Goal: Information Seeking & Learning: Check status

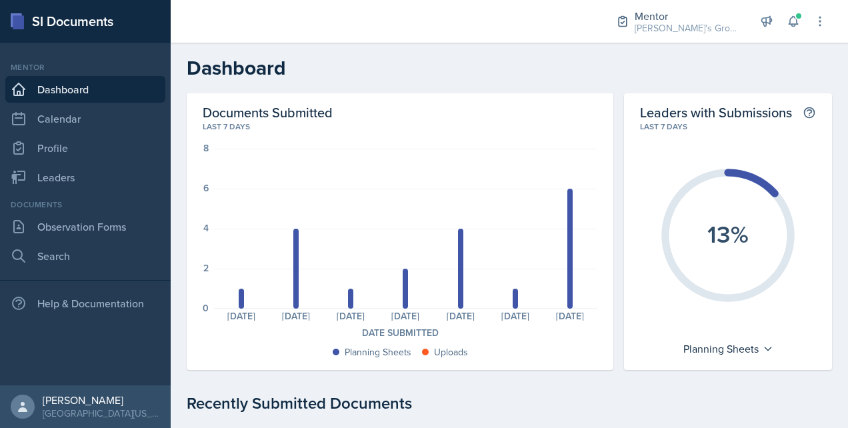
click at [113, 192] on nav "Mentor Dashboard Calendar Profile Leaders Documents Observation Forms Search He…" at bounding box center [85, 214] width 171 height 343
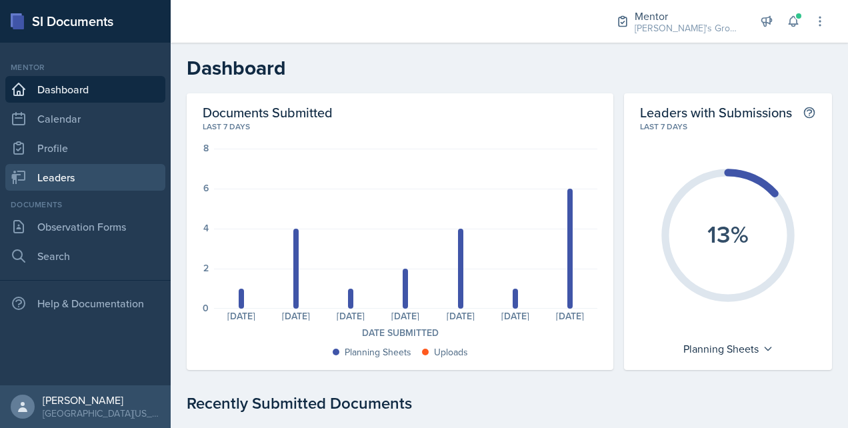
click at [115, 175] on link "Leaders" at bounding box center [85, 177] width 160 height 27
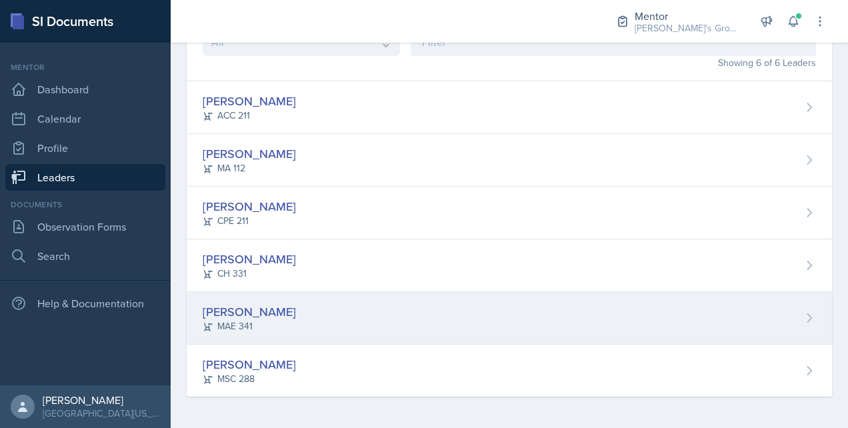
scroll to position [93, 0]
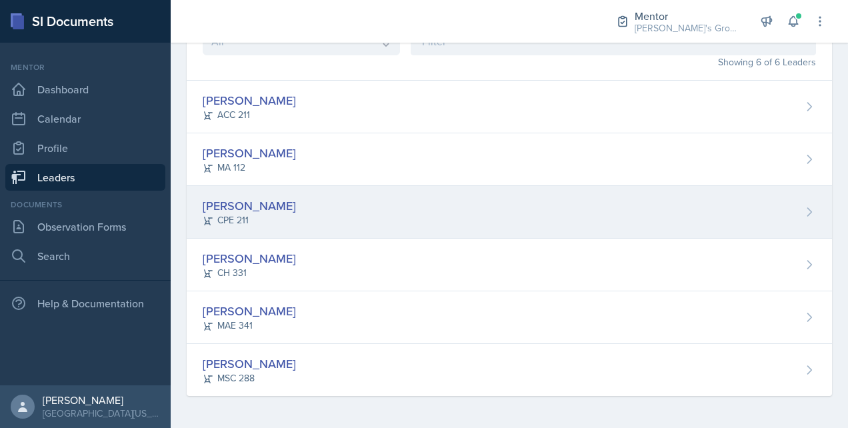
click at [254, 203] on div "[PERSON_NAME]" at bounding box center [249, 206] width 93 height 18
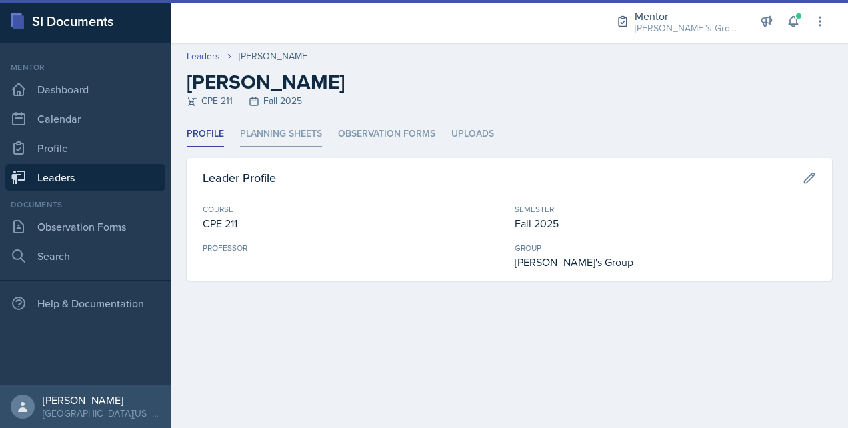
click at [292, 133] on li "Planning Sheets" at bounding box center [281, 134] width 82 height 26
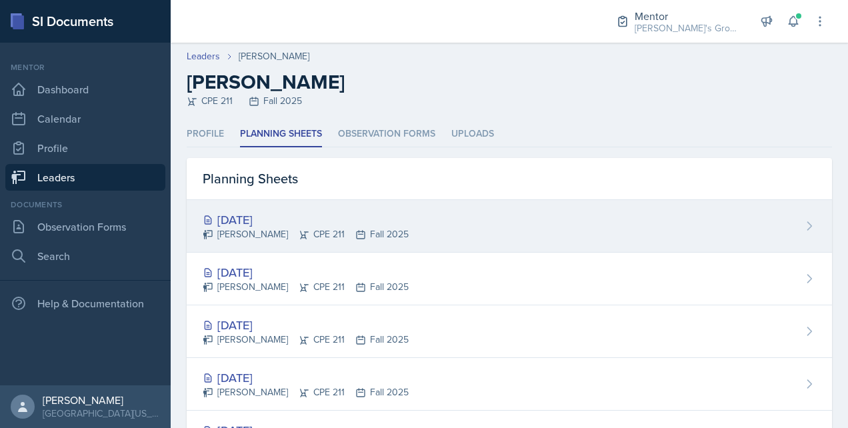
click at [271, 215] on div "[DATE]" at bounding box center [306, 220] width 206 height 18
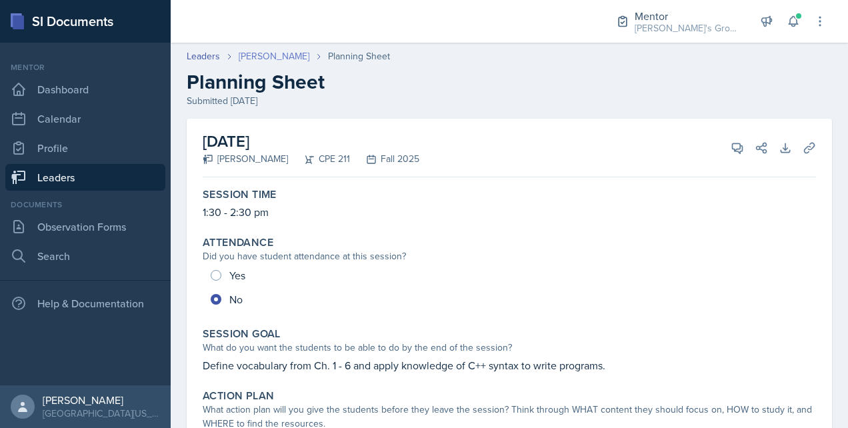
click at [260, 55] on link "[PERSON_NAME]" at bounding box center [274, 56] width 71 height 14
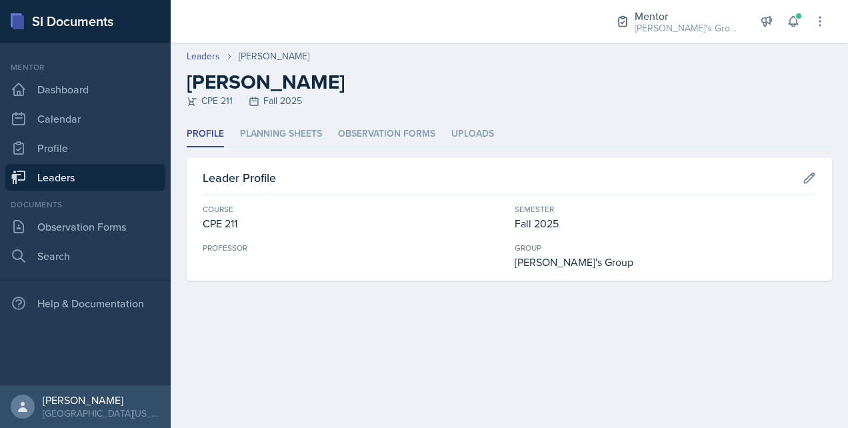
click at [279, 118] on header "Leaders [PERSON_NAME] [PERSON_NAME] CPE 211 Fall 2025" at bounding box center [510, 82] width 678 height 79
click at [283, 129] on li "Planning Sheets" at bounding box center [281, 134] width 82 height 26
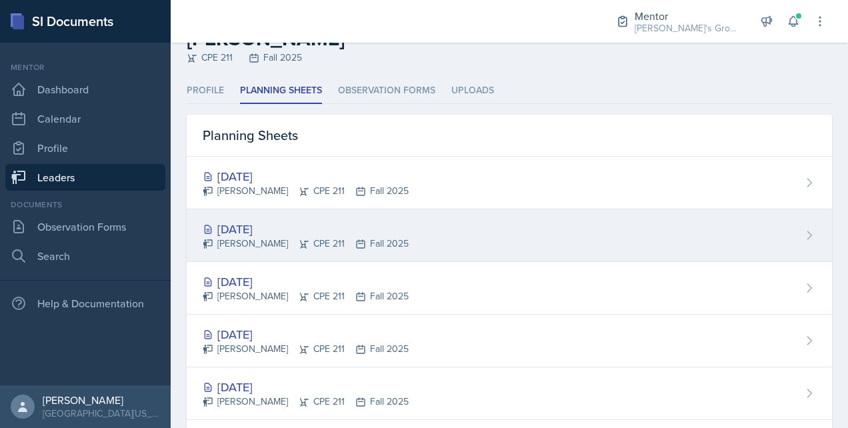
scroll to position [56, 0]
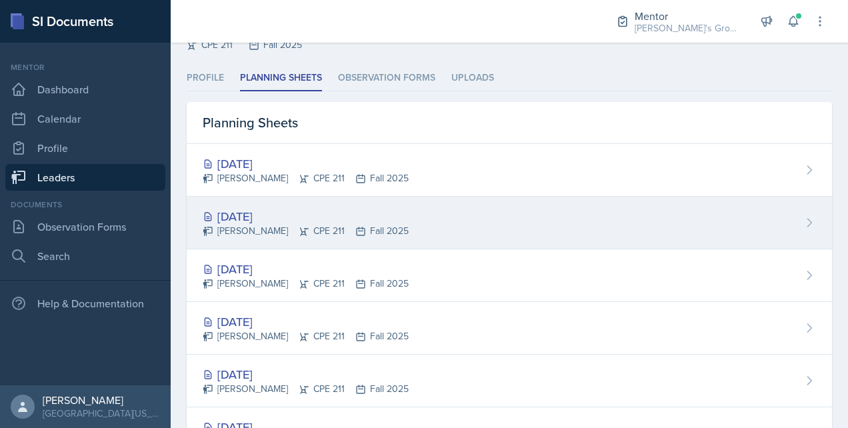
click at [287, 219] on div "[DATE]" at bounding box center [306, 216] width 206 height 18
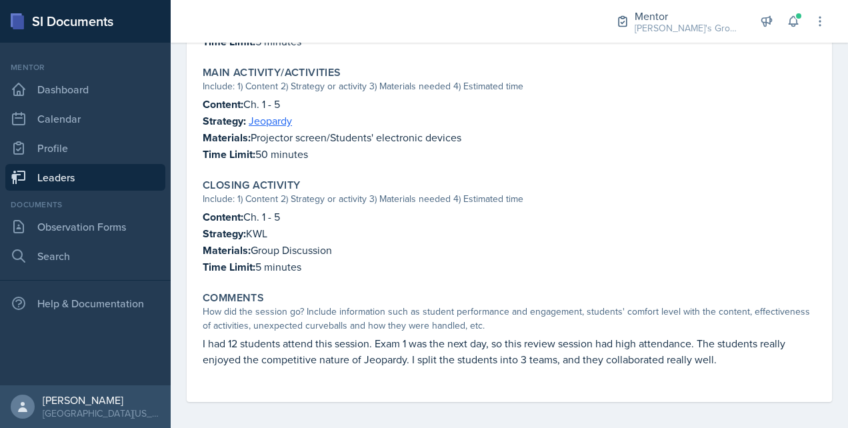
scroll to position [545, 0]
click at [101, 171] on link "Leaders" at bounding box center [85, 177] width 160 height 27
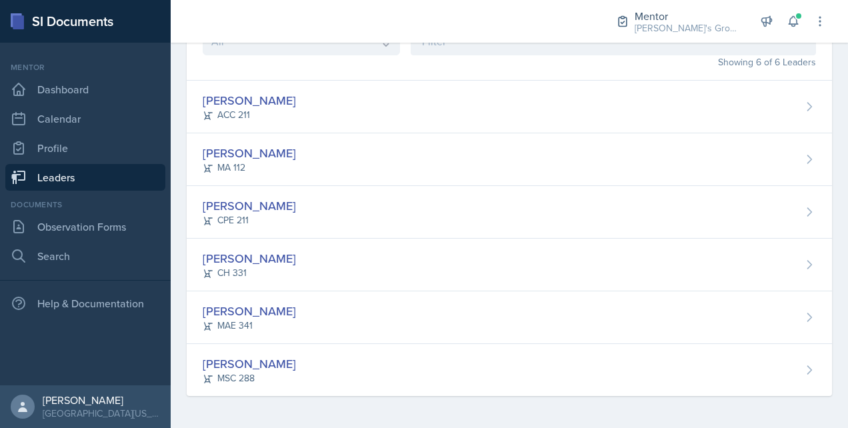
scroll to position [93, 0]
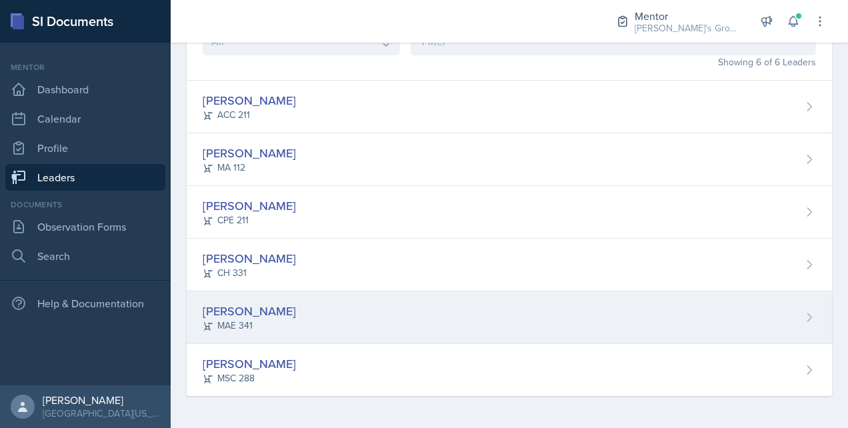
click at [261, 313] on div "[PERSON_NAME]" at bounding box center [249, 311] width 93 height 18
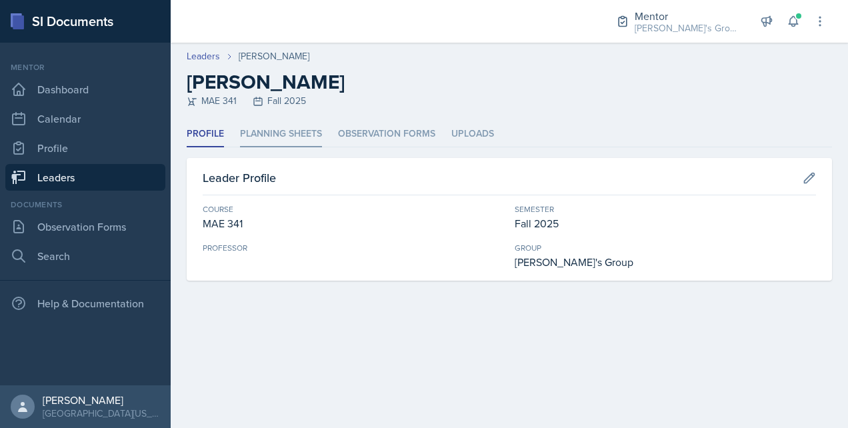
click at [309, 133] on li "Planning Sheets" at bounding box center [281, 134] width 82 height 26
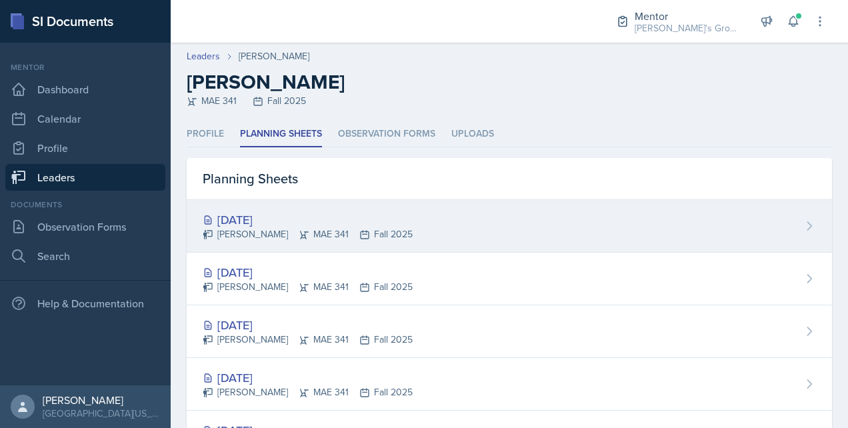
click at [243, 227] on div "[DATE]" at bounding box center [308, 220] width 210 height 18
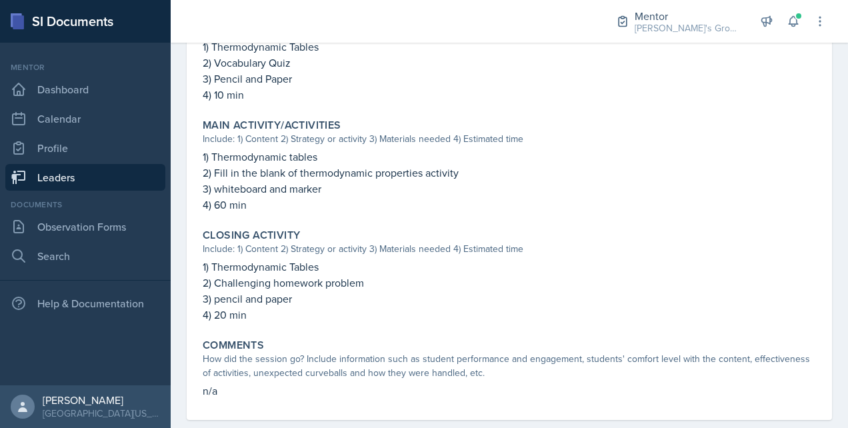
scroll to position [497, 0]
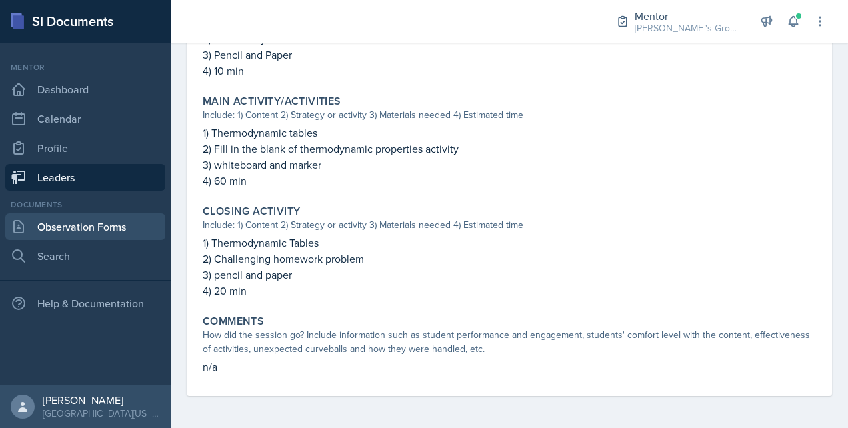
click at [139, 220] on link "Observation Forms" at bounding box center [85, 226] width 160 height 27
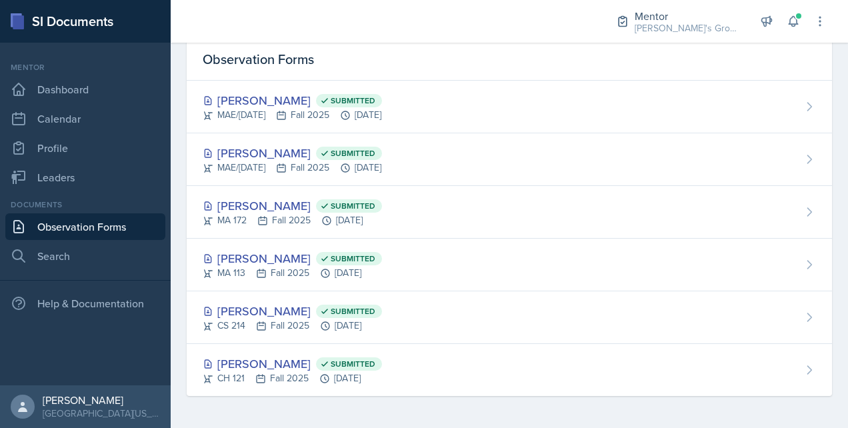
scroll to position [55, 0]
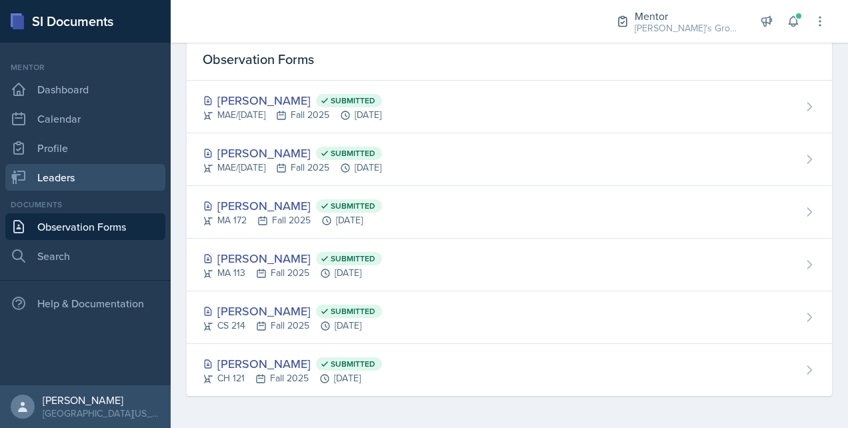
click at [119, 169] on link "Leaders" at bounding box center [85, 177] width 160 height 27
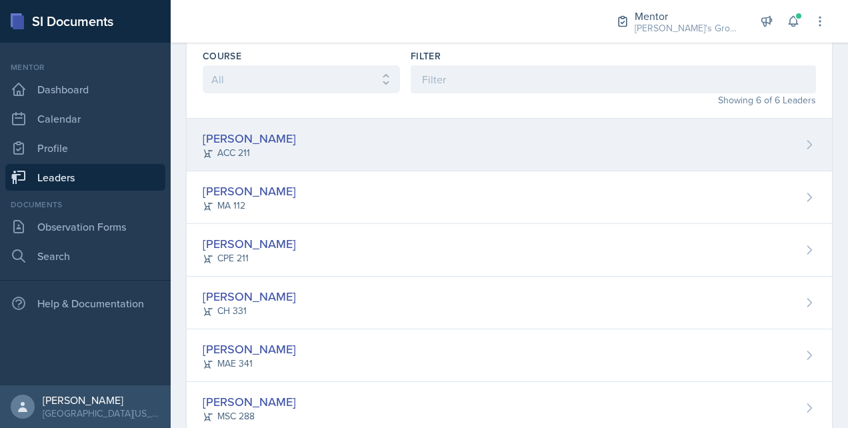
click at [256, 135] on div "[PERSON_NAME]" at bounding box center [249, 138] width 93 height 18
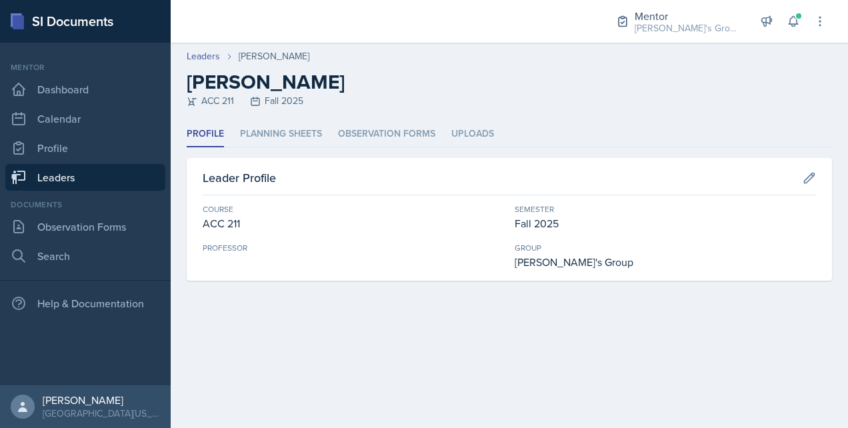
click at [256, 135] on li "Planning Sheets" at bounding box center [281, 134] width 82 height 26
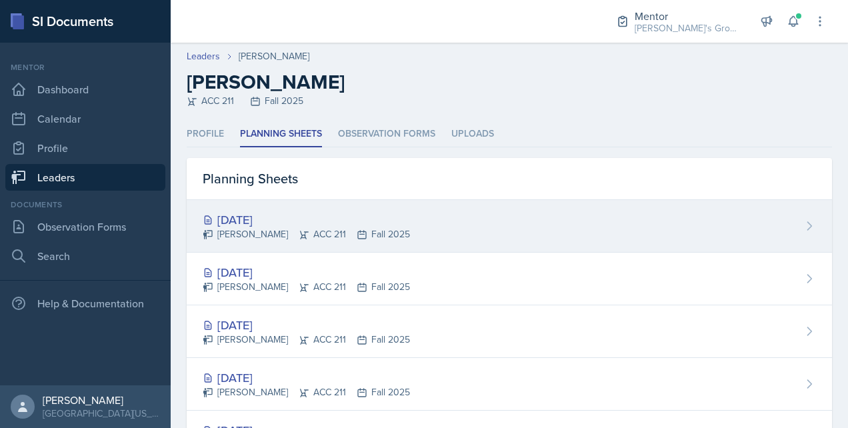
click at [275, 226] on div "[DATE]" at bounding box center [306, 220] width 207 height 18
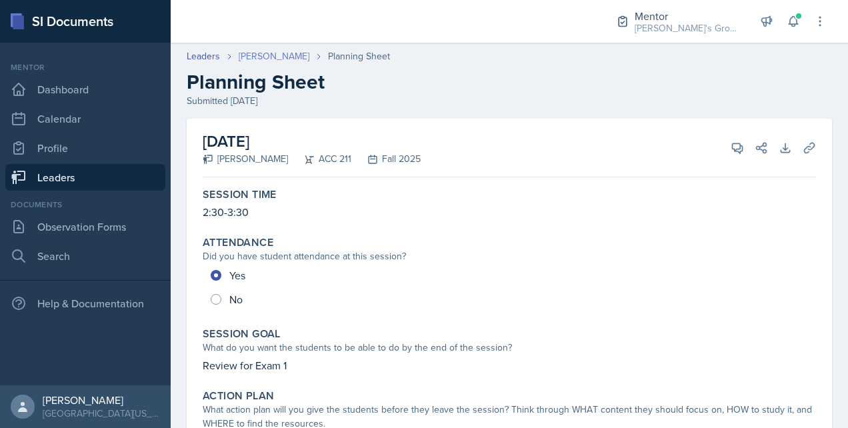
click at [276, 53] on link "[PERSON_NAME]" at bounding box center [274, 56] width 71 height 14
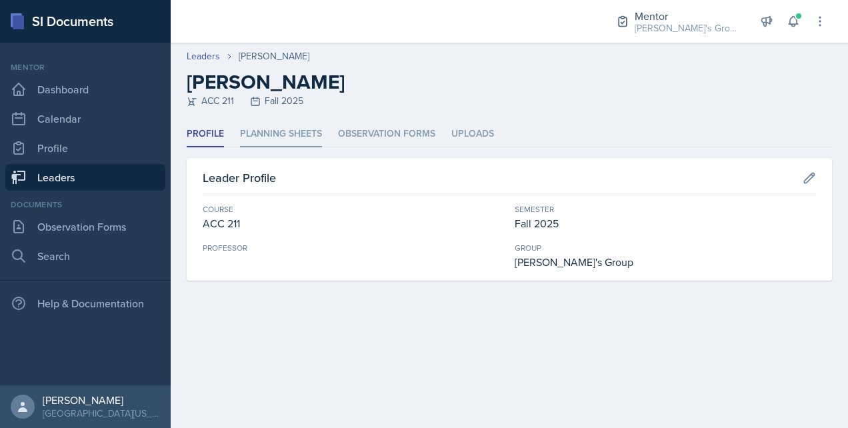
click at [261, 141] on li "Planning Sheets" at bounding box center [281, 134] width 82 height 26
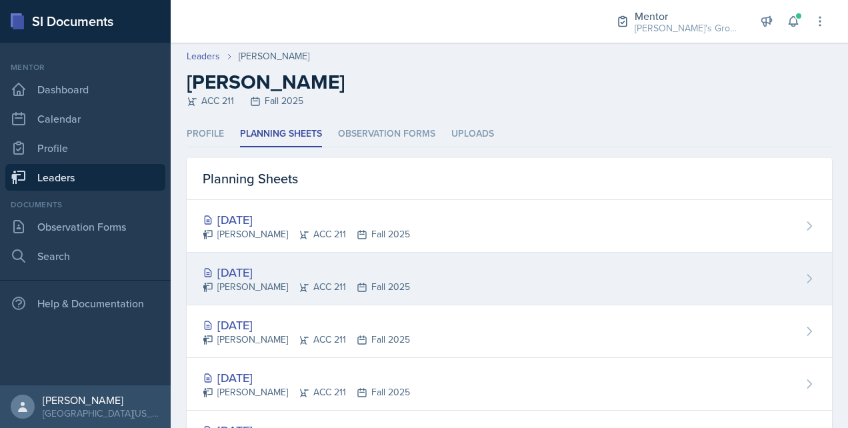
click at [260, 275] on div "[DATE]" at bounding box center [306, 272] width 207 height 18
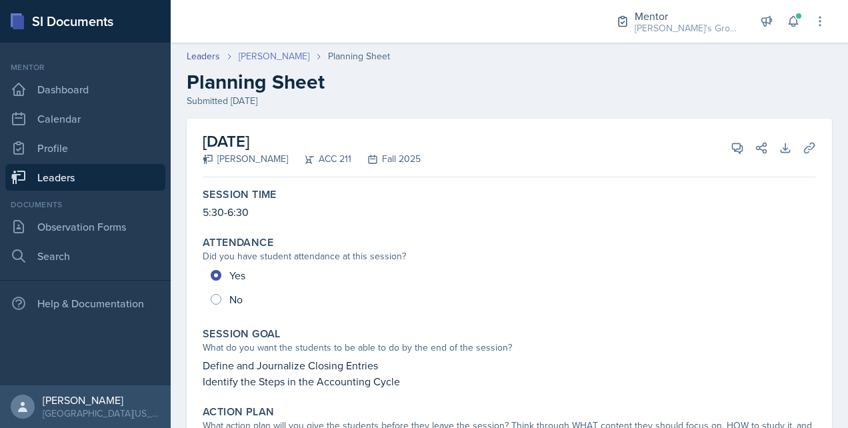
click at [279, 57] on link "[PERSON_NAME]" at bounding box center [274, 56] width 71 height 14
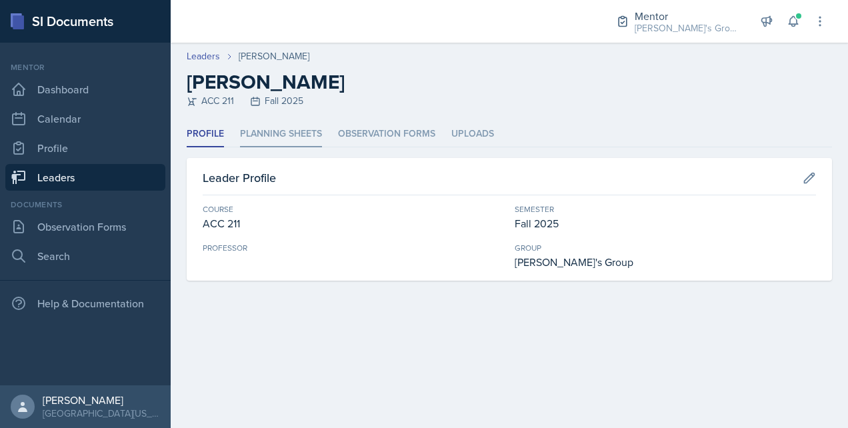
click at [271, 133] on li "Planning Sheets" at bounding box center [281, 134] width 82 height 26
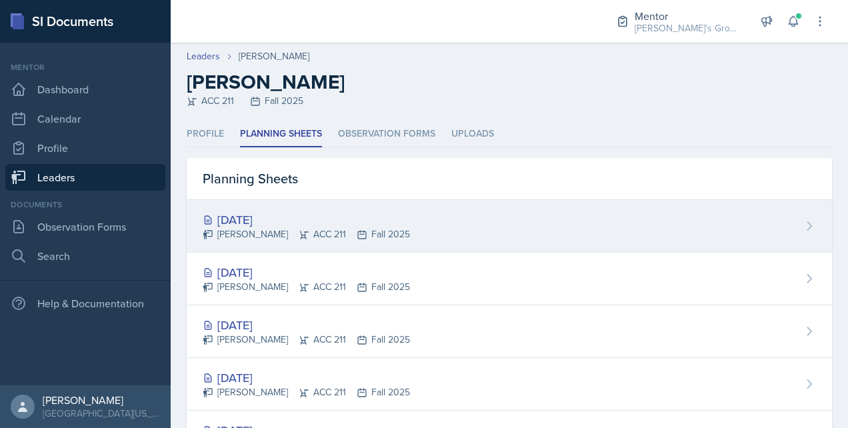
click at [276, 217] on div "[DATE]" at bounding box center [306, 220] width 207 height 18
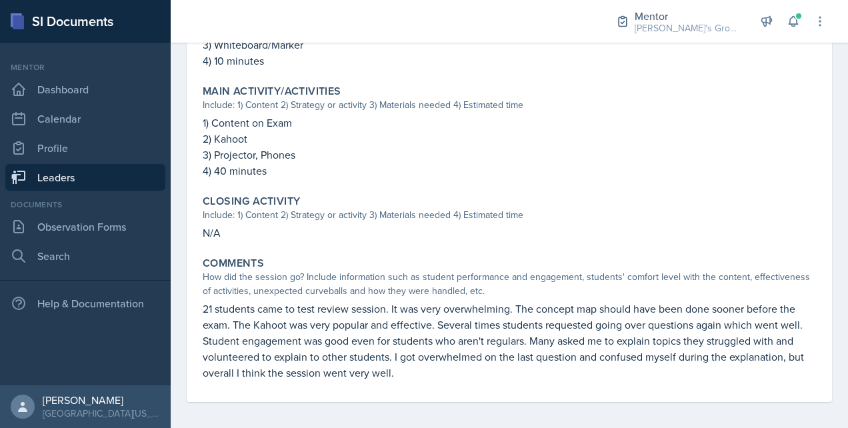
scroll to position [497, 0]
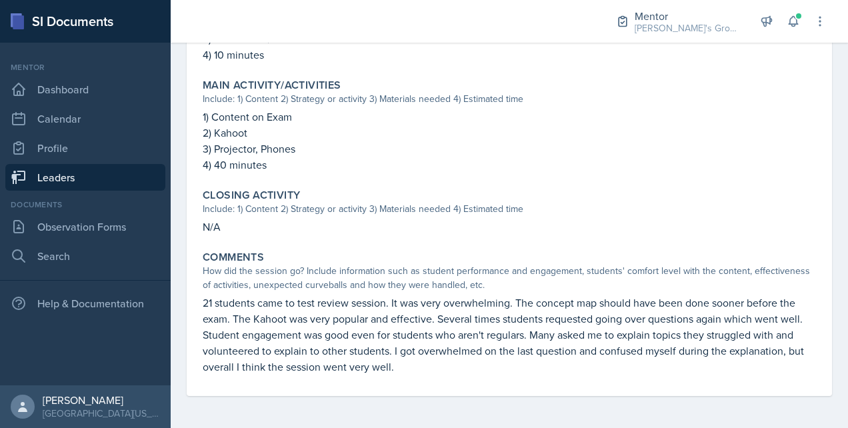
click at [123, 185] on link "Leaders" at bounding box center [85, 177] width 160 height 27
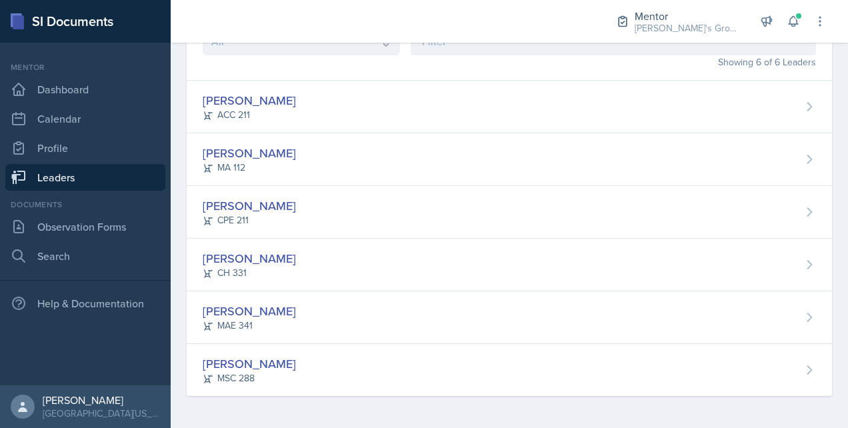
scroll to position [93, 0]
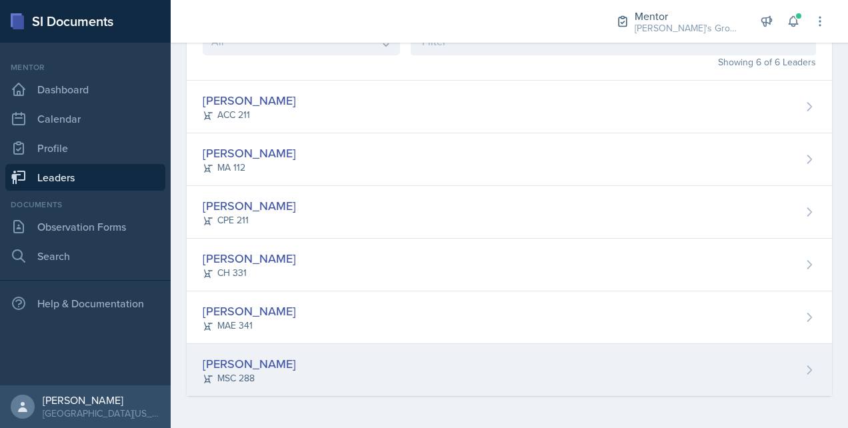
click at [251, 361] on div "[PERSON_NAME]" at bounding box center [249, 364] width 93 height 18
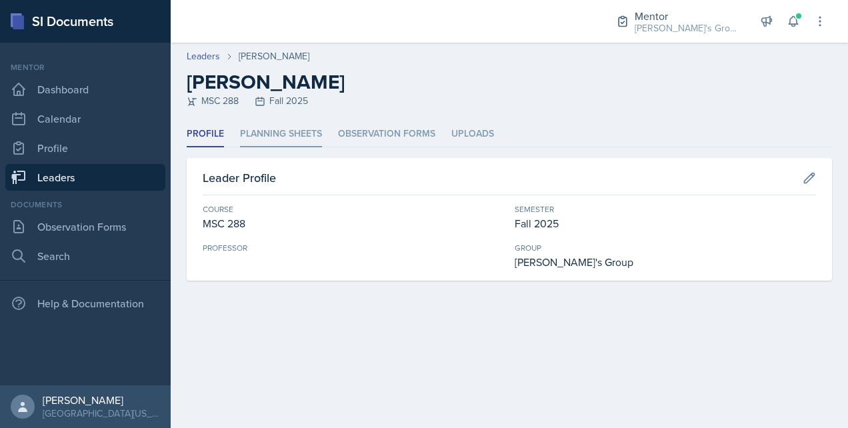
click at [311, 133] on li "Planning Sheets" at bounding box center [281, 134] width 82 height 26
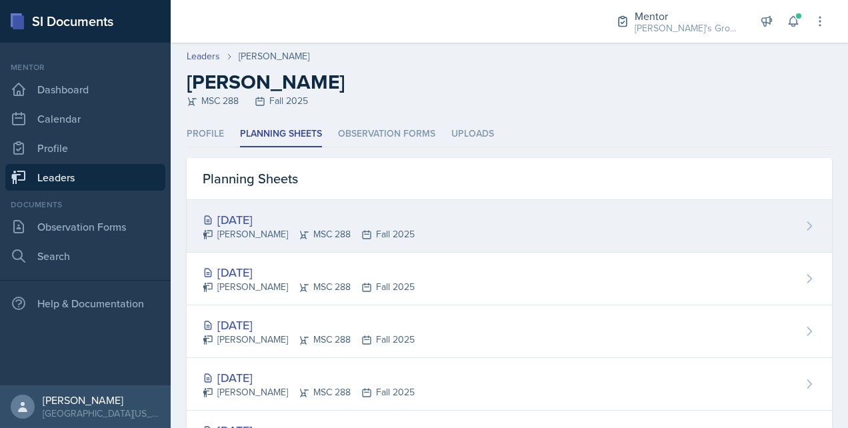
scroll to position [131, 0]
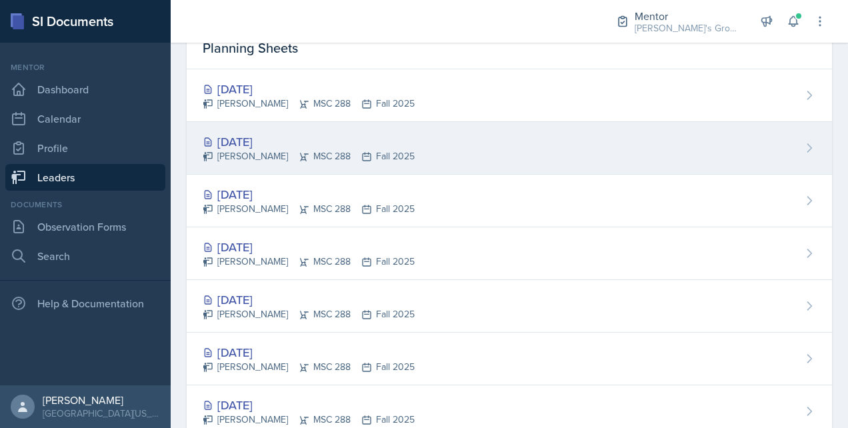
click at [263, 131] on div "[DATE] [PERSON_NAME] MSC 288 Fall 2025" at bounding box center [509, 148] width 645 height 53
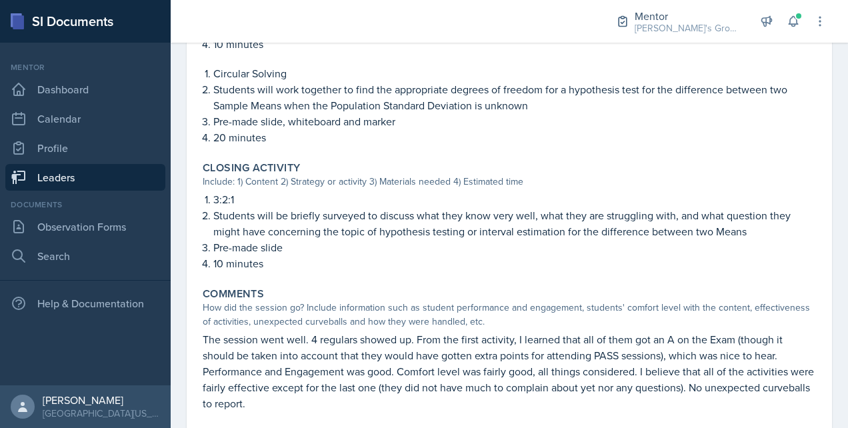
scroll to position [908, 0]
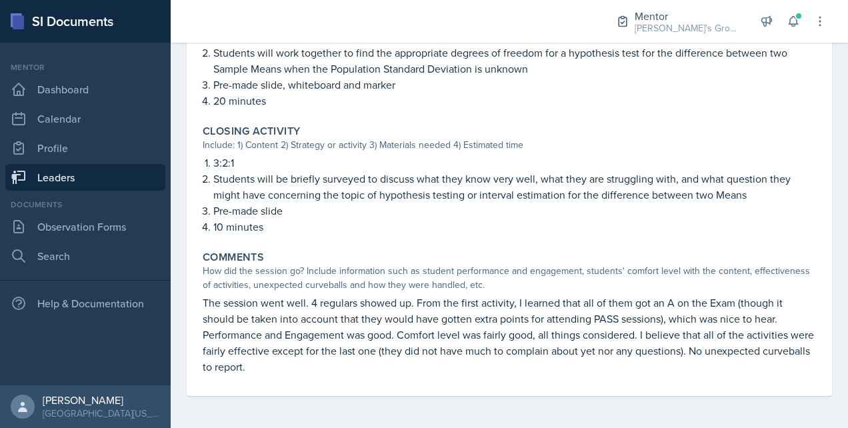
click at [128, 168] on link "Leaders" at bounding box center [85, 177] width 160 height 27
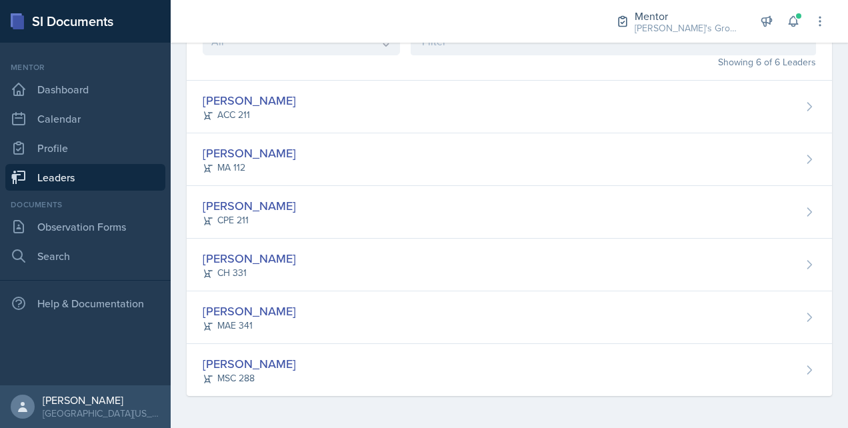
scroll to position [93, 0]
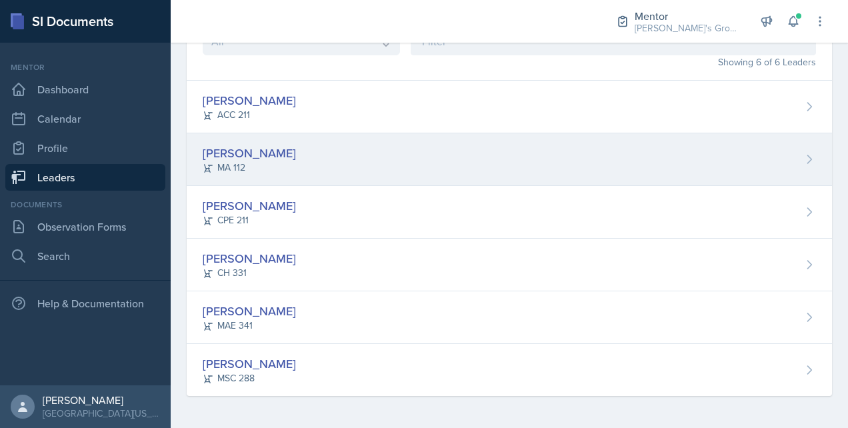
click at [261, 153] on div "[PERSON_NAME]" at bounding box center [249, 153] width 93 height 18
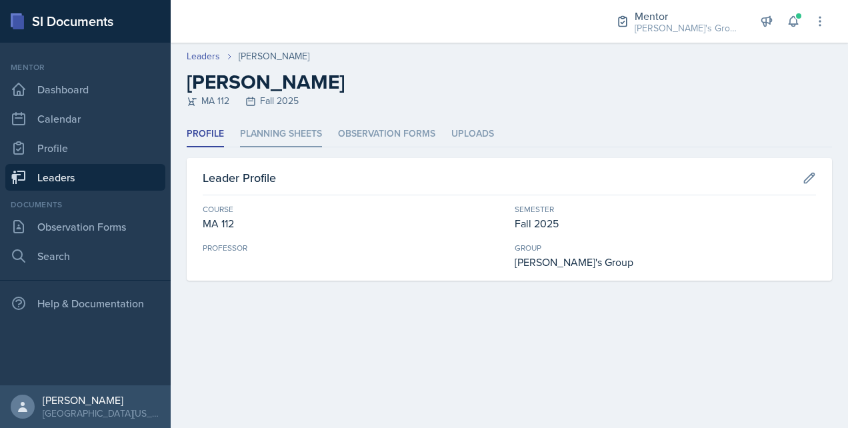
click at [303, 133] on li "Planning Sheets" at bounding box center [281, 134] width 82 height 26
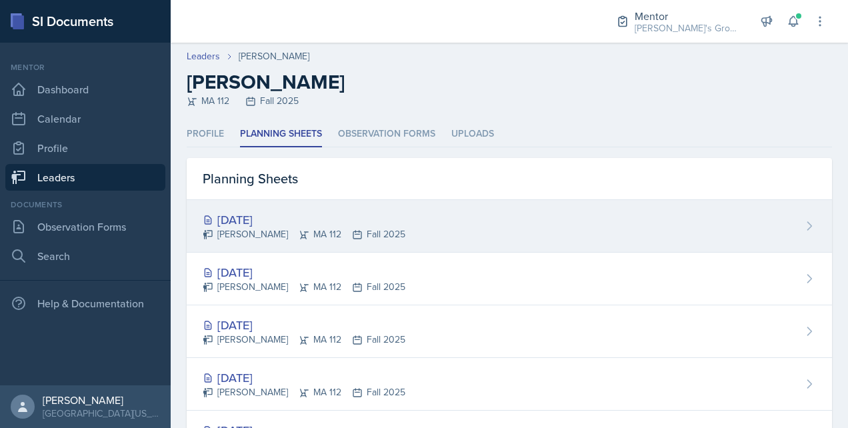
click at [281, 215] on div "[DATE]" at bounding box center [304, 220] width 203 height 18
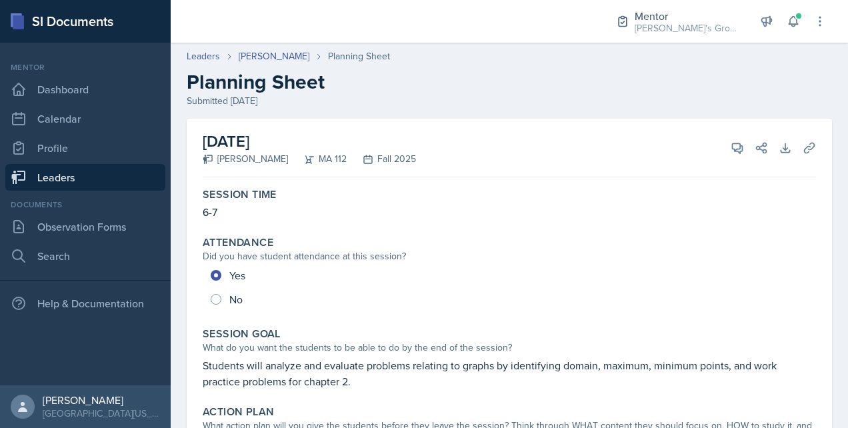
click at [137, 168] on link "Leaders" at bounding box center [85, 177] width 160 height 27
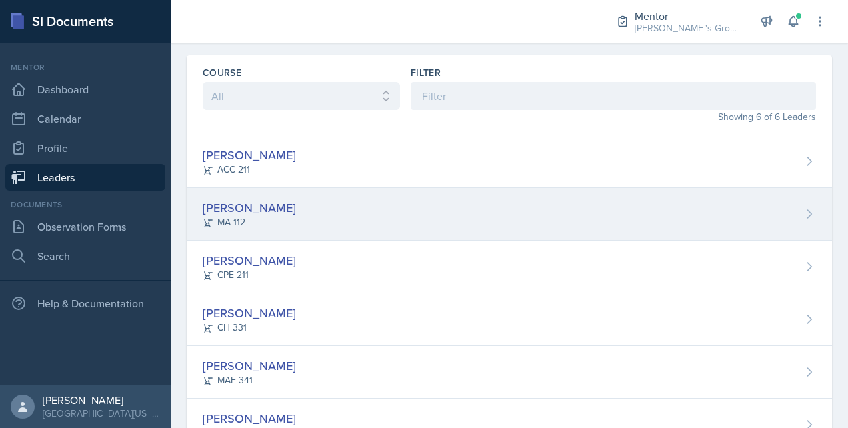
scroll to position [93, 0]
